Goal: Task Accomplishment & Management: Book appointment/travel/reservation

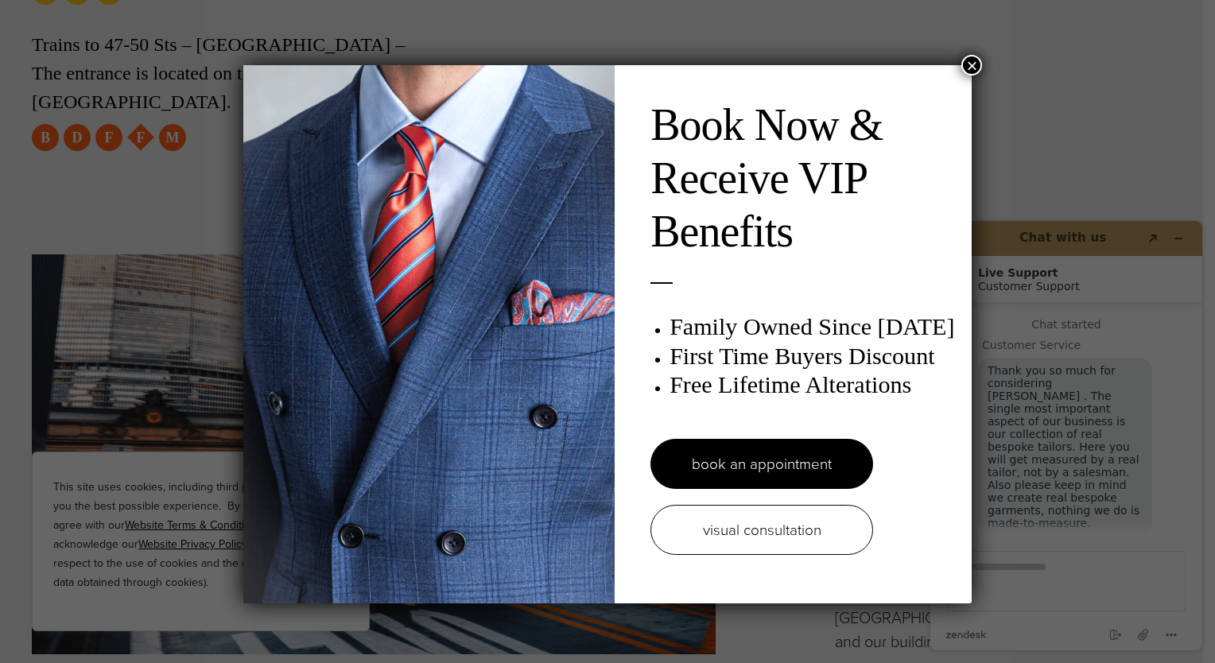
click at [969, 65] on button "×" at bounding box center [972, 65] width 21 height 21
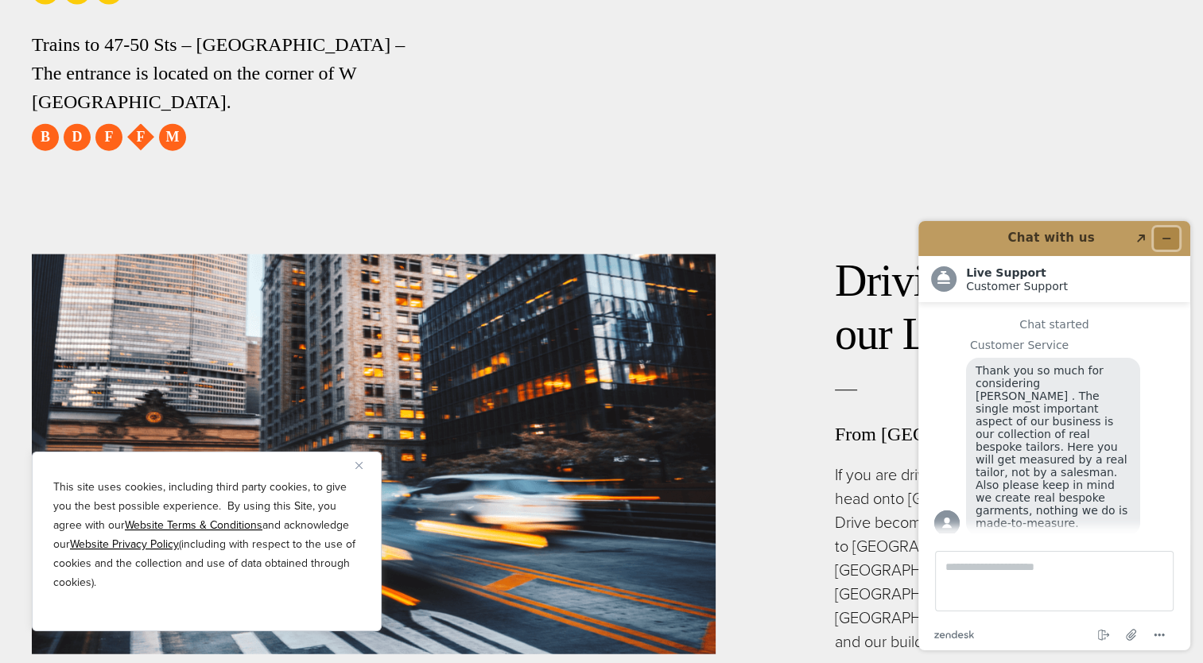
click at [1162, 236] on icon "Minimize widget" at bounding box center [1166, 238] width 11 height 11
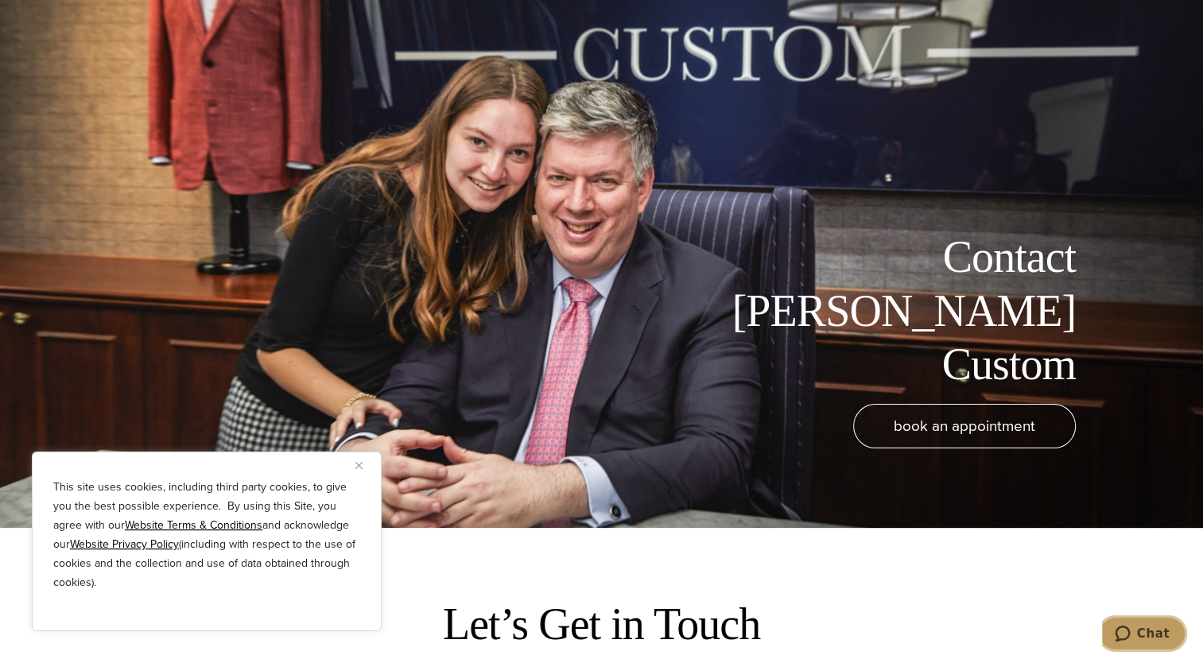
scroll to position [239, 0]
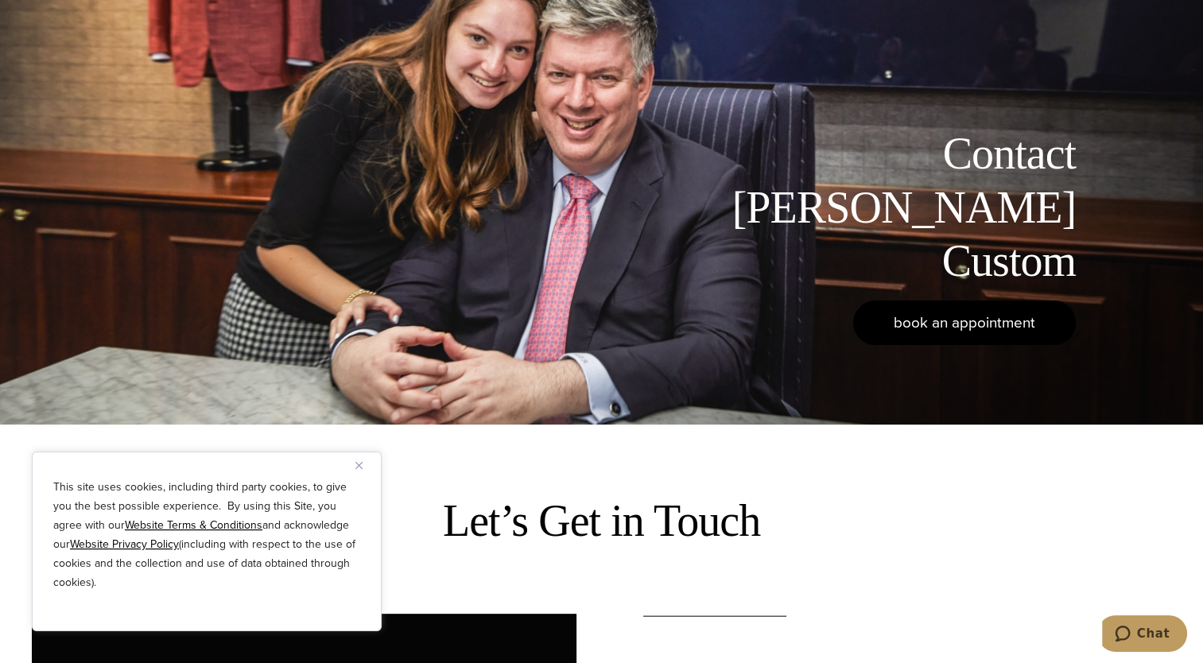
click at [928, 331] on span "book an appointment" at bounding box center [965, 322] width 142 height 23
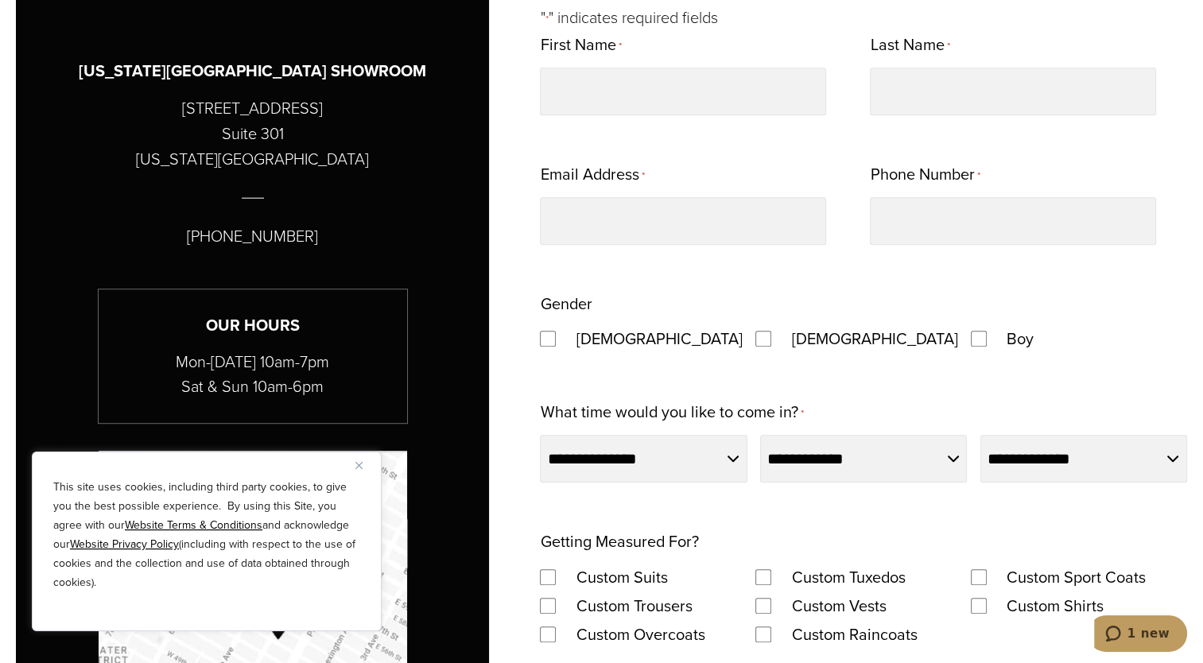
scroll to position [875, 0]
